Goal: Find specific page/section: Find specific page/section

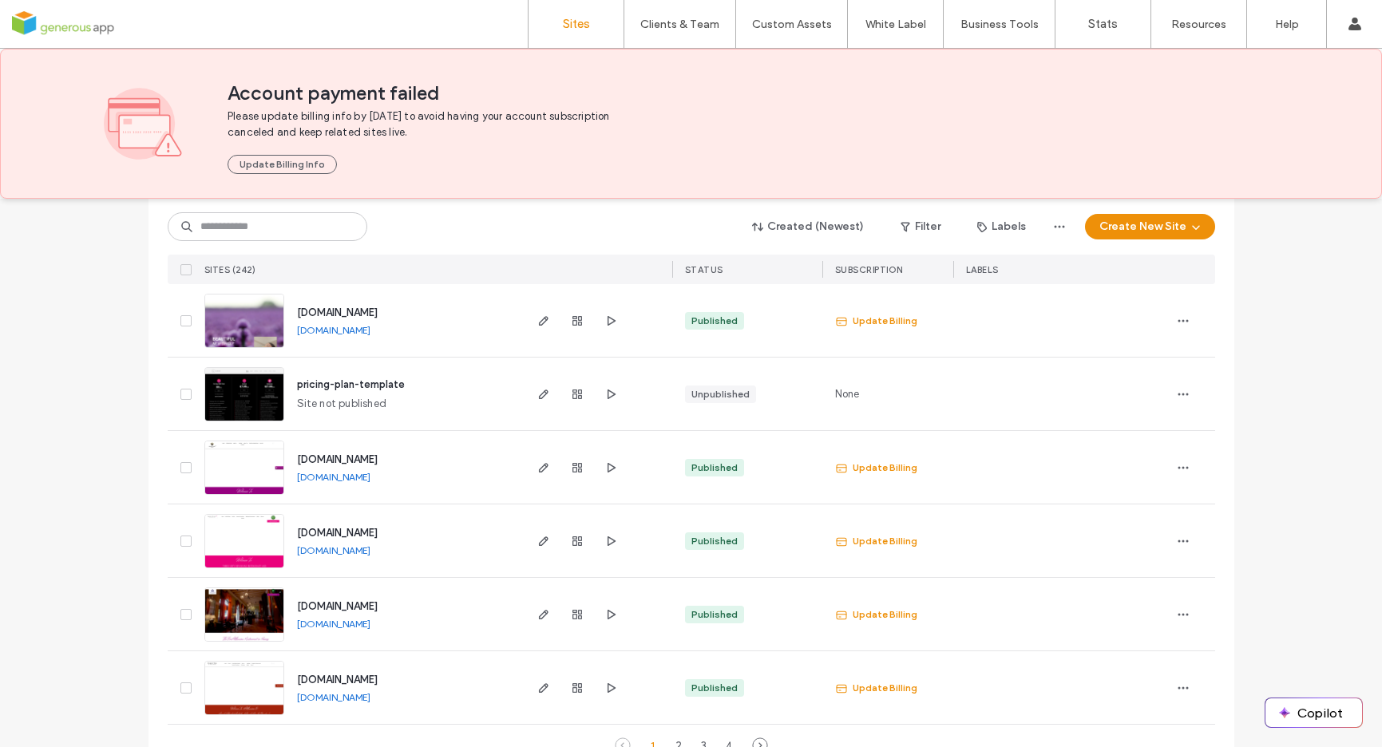
scroll to position [5284, 0]
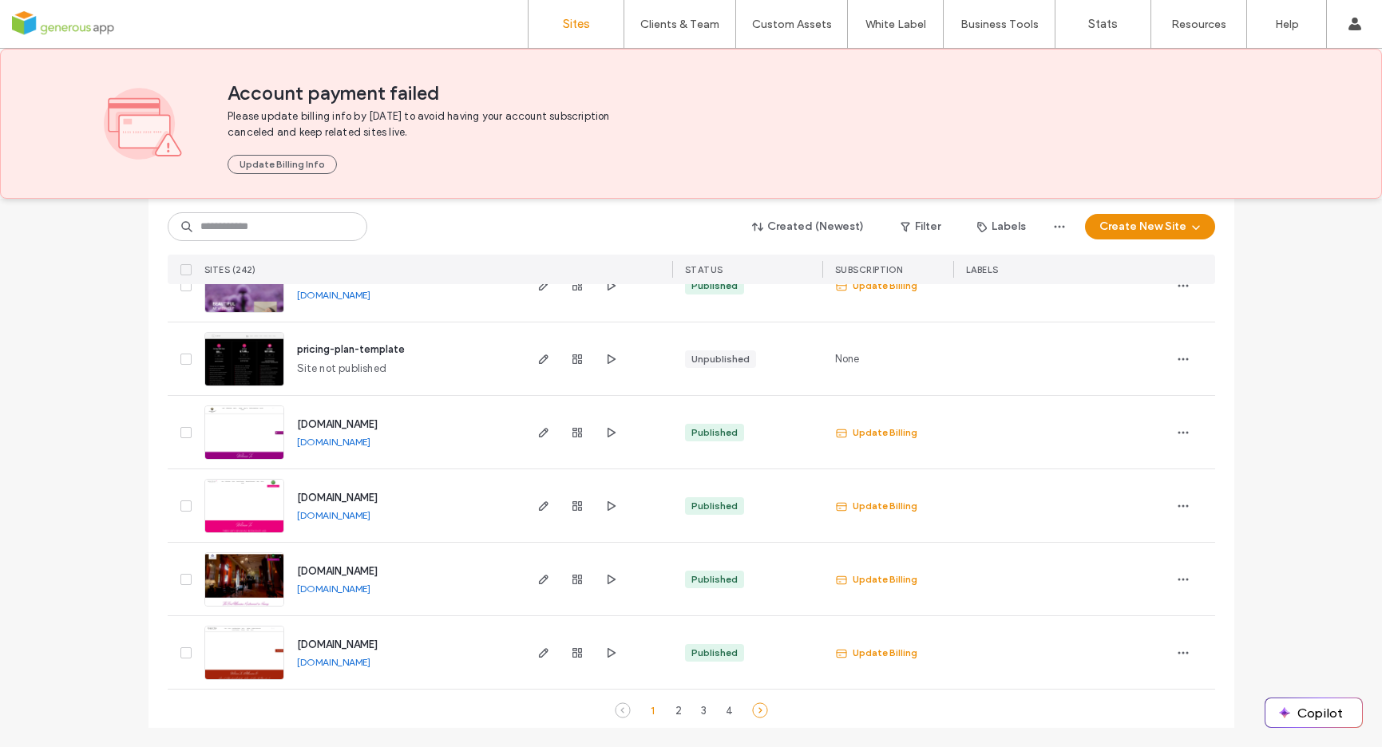
click at [754, 716] on icon at bounding box center [760, 711] width 16 height 16
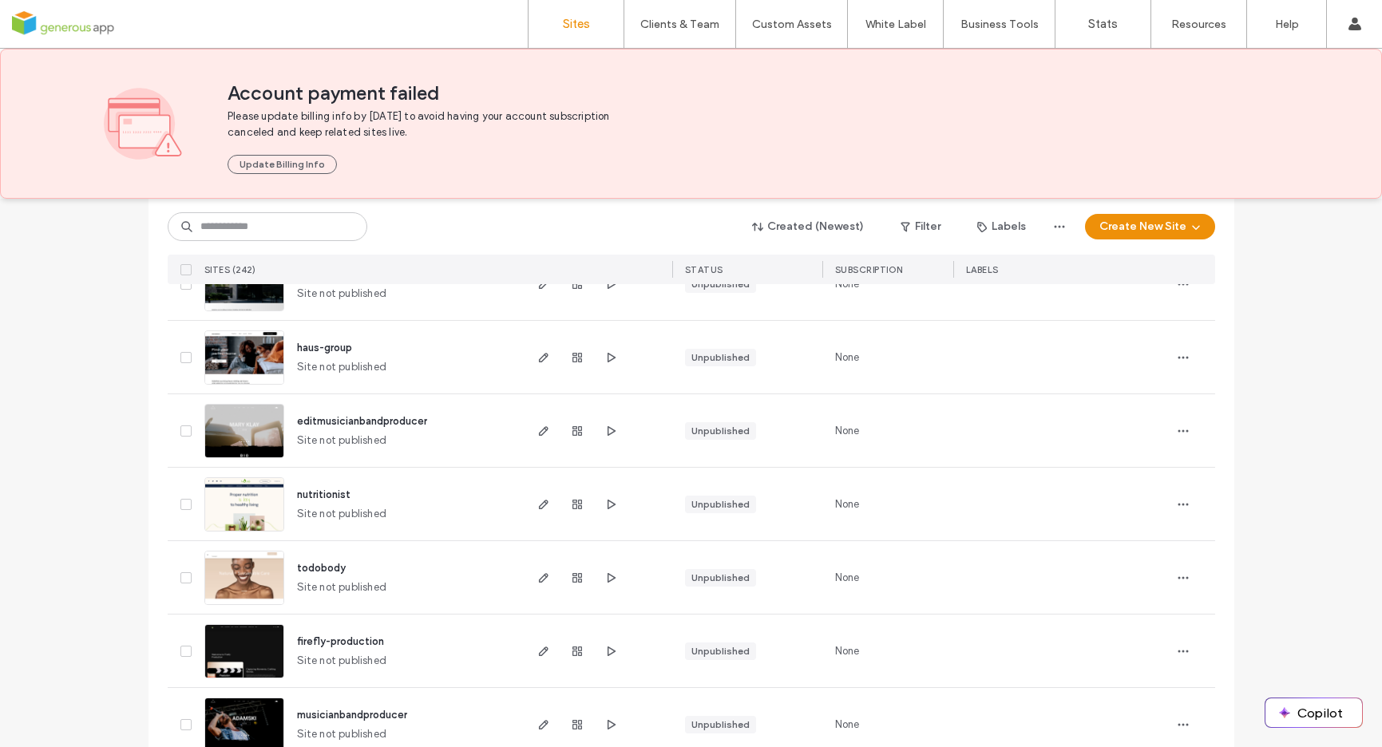
scroll to position [0, 0]
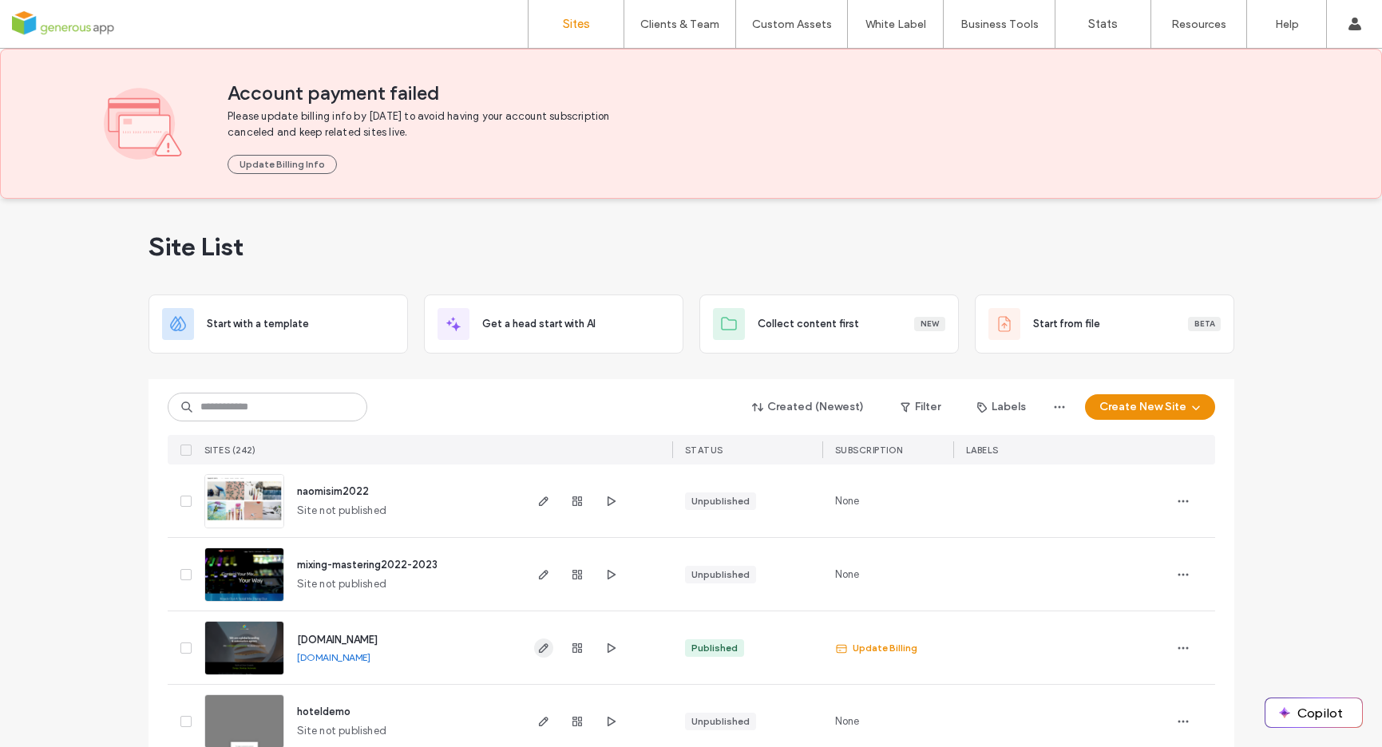
click at [537, 648] on icon "button" at bounding box center [543, 648] width 13 height 13
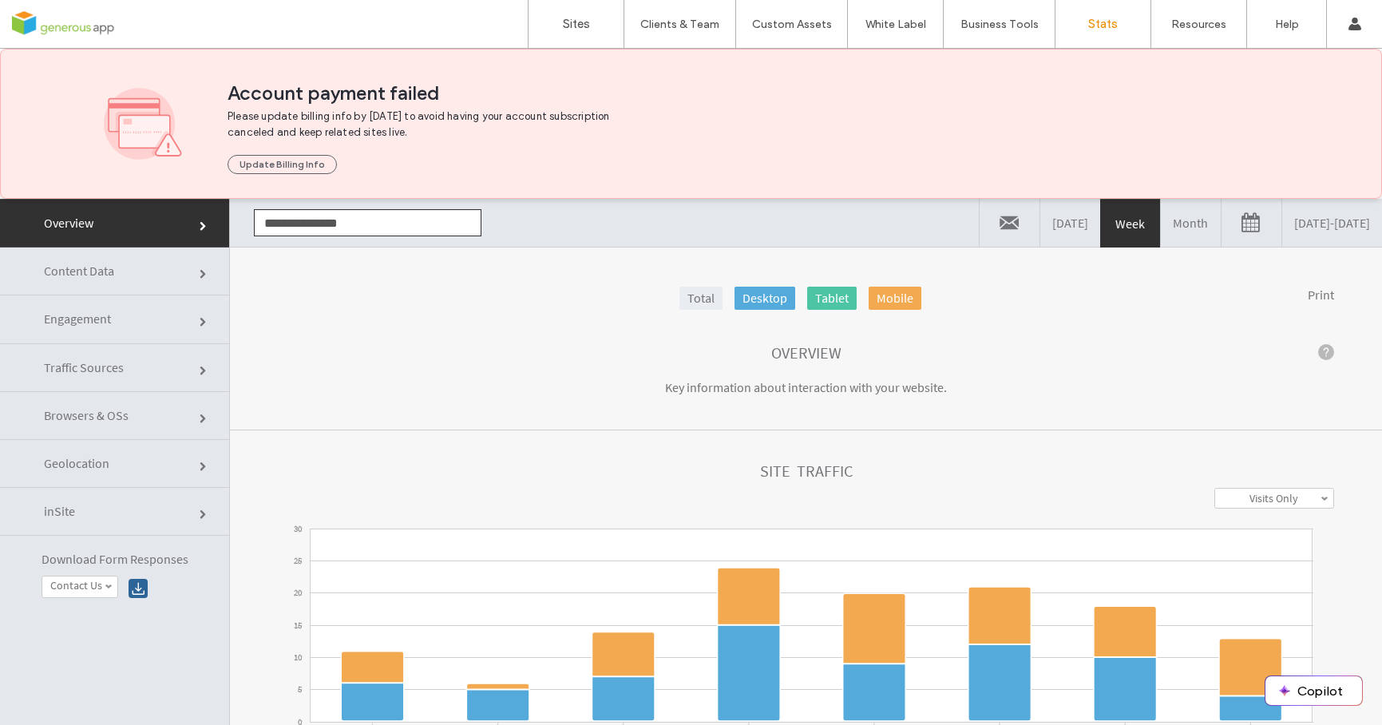
click link "Content Data"
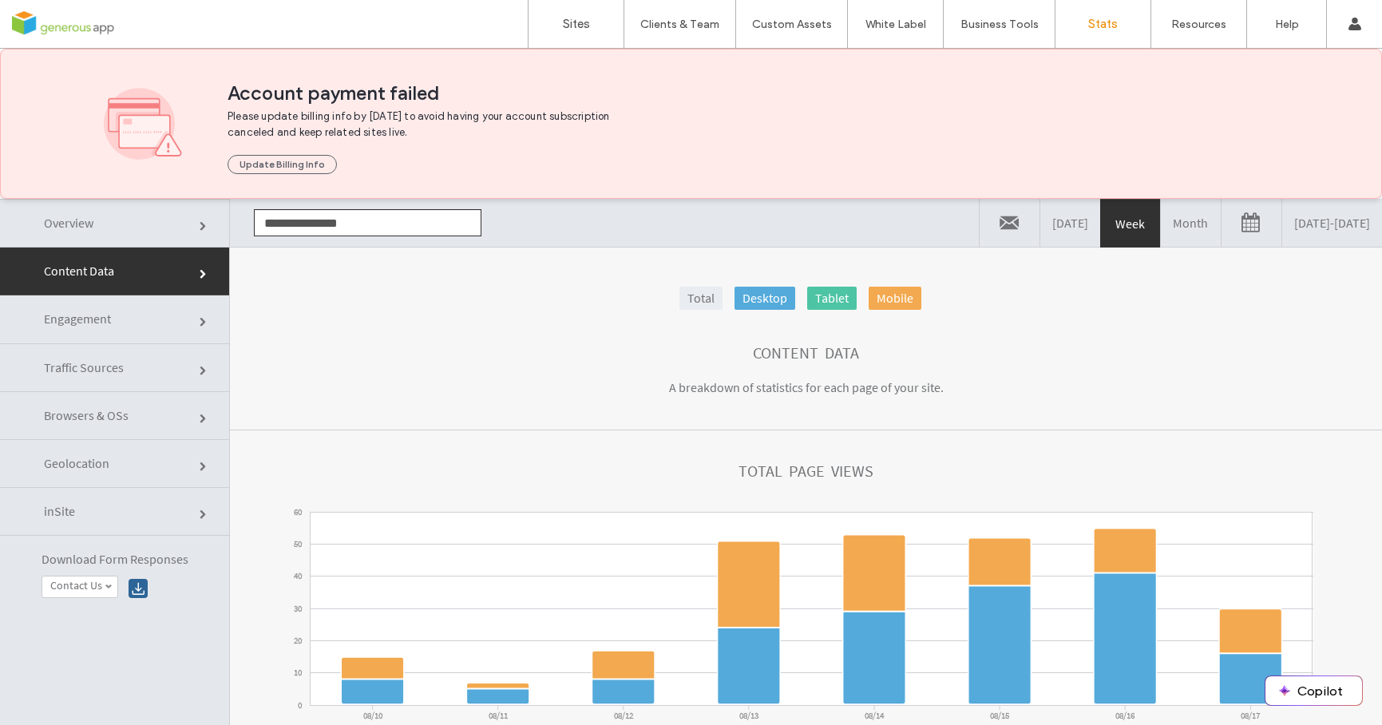
click at [1161, 229] on link "Month" at bounding box center [1191, 223] width 60 height 48
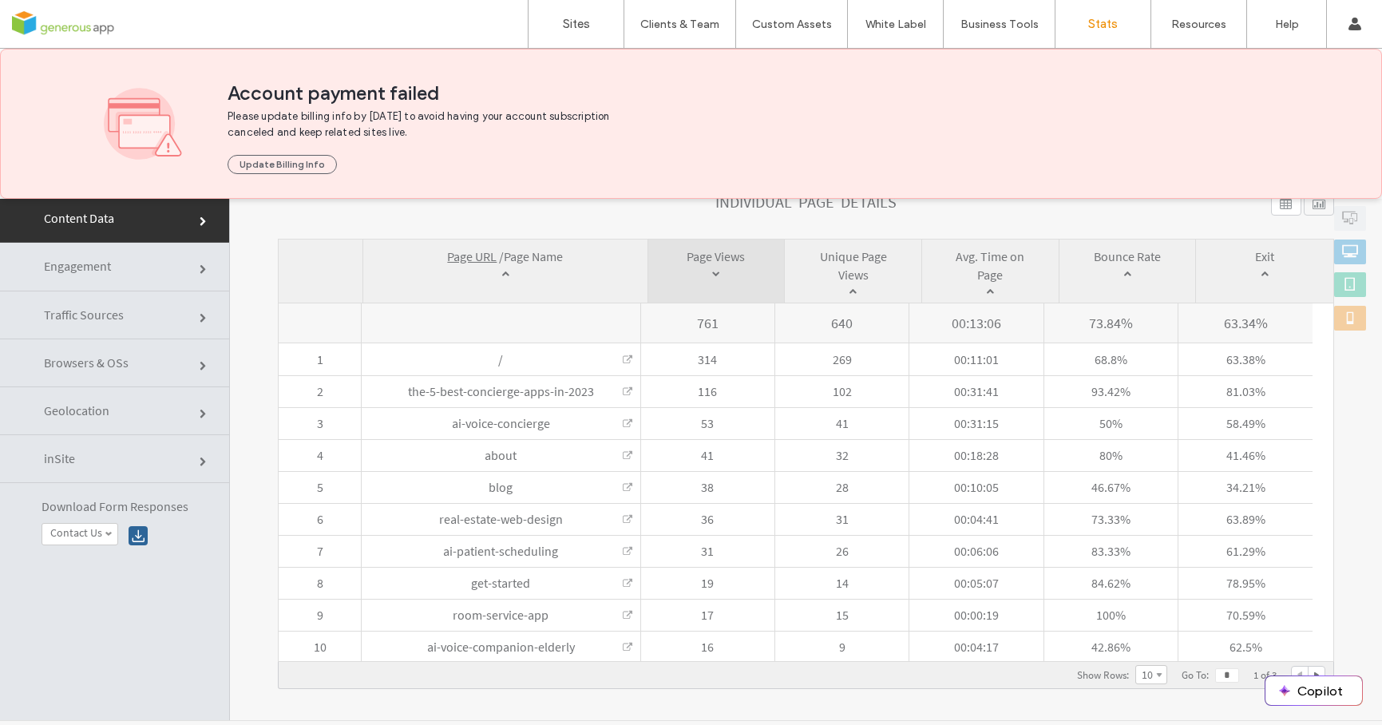
scroll to position [81, 0]
